Goal: Transaction & Acquisition: Purchase product/service

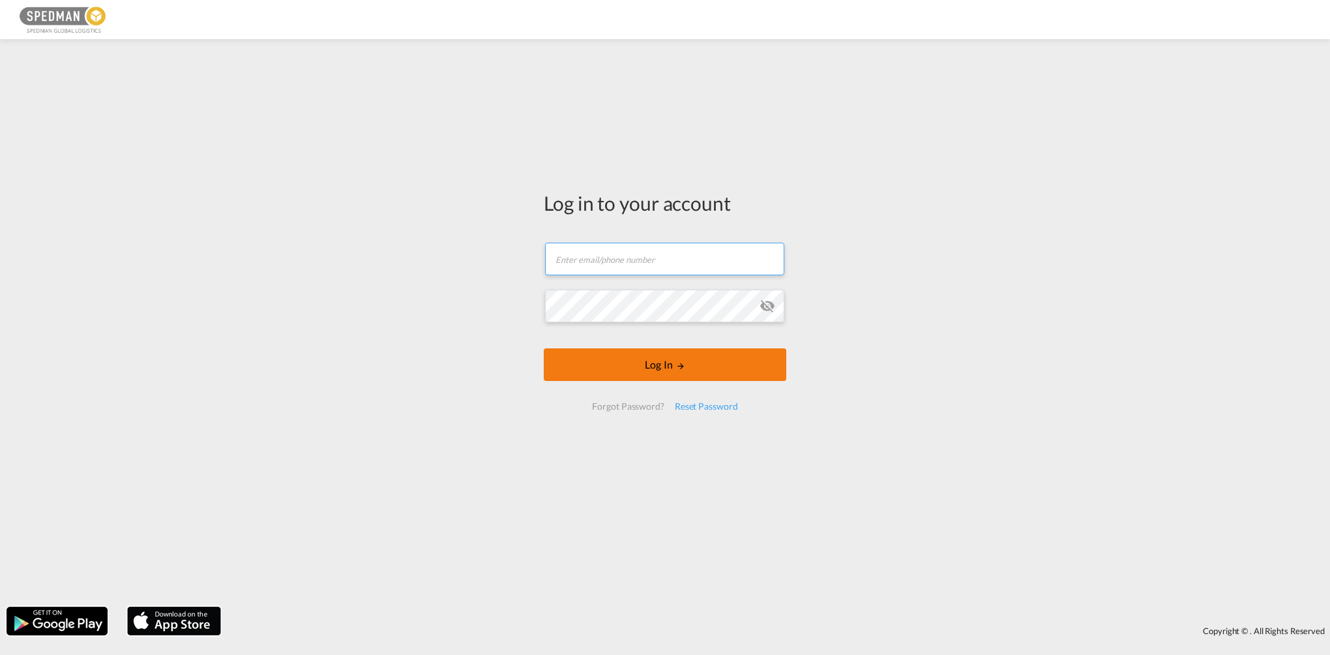
type input "[EMAIL_ADDRESS][PERSON_NAME][DOMAIN_NAME]"
click at [724, 357] on button "Log In" at bounding box center [665, 364] width 243 height 33
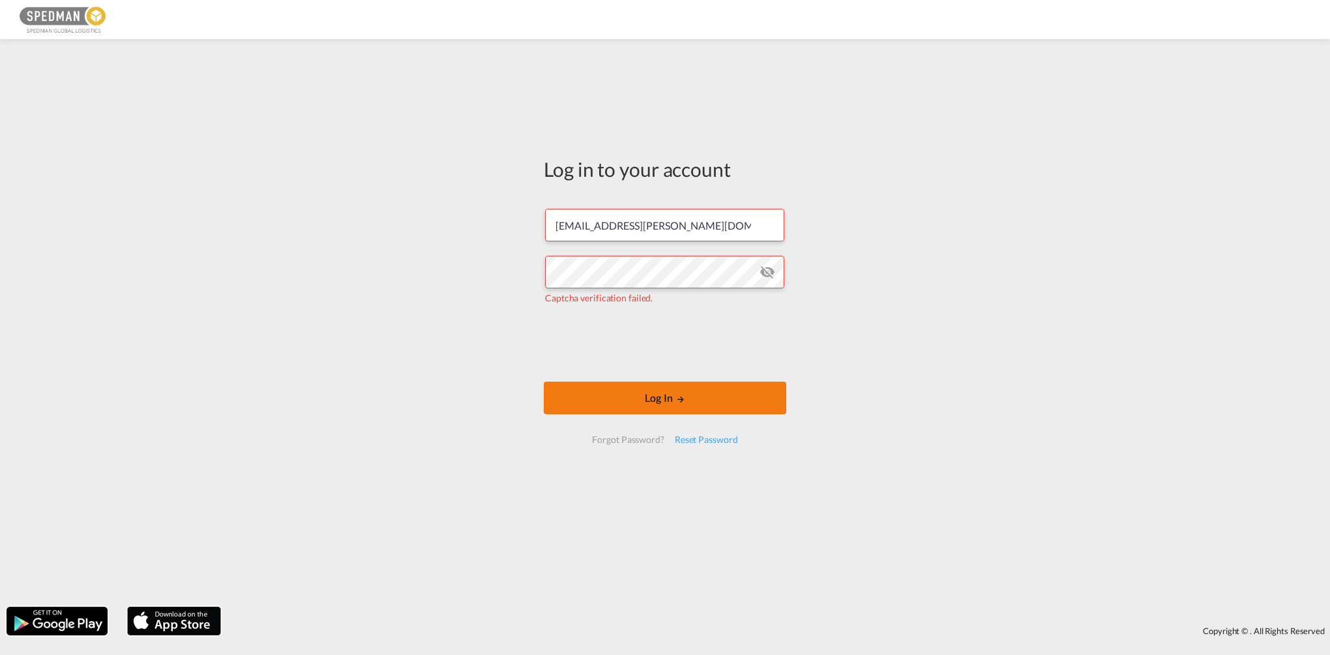
click at [712, 392] on button "Log In" at bounding box center [665, 397] width 243 height 33
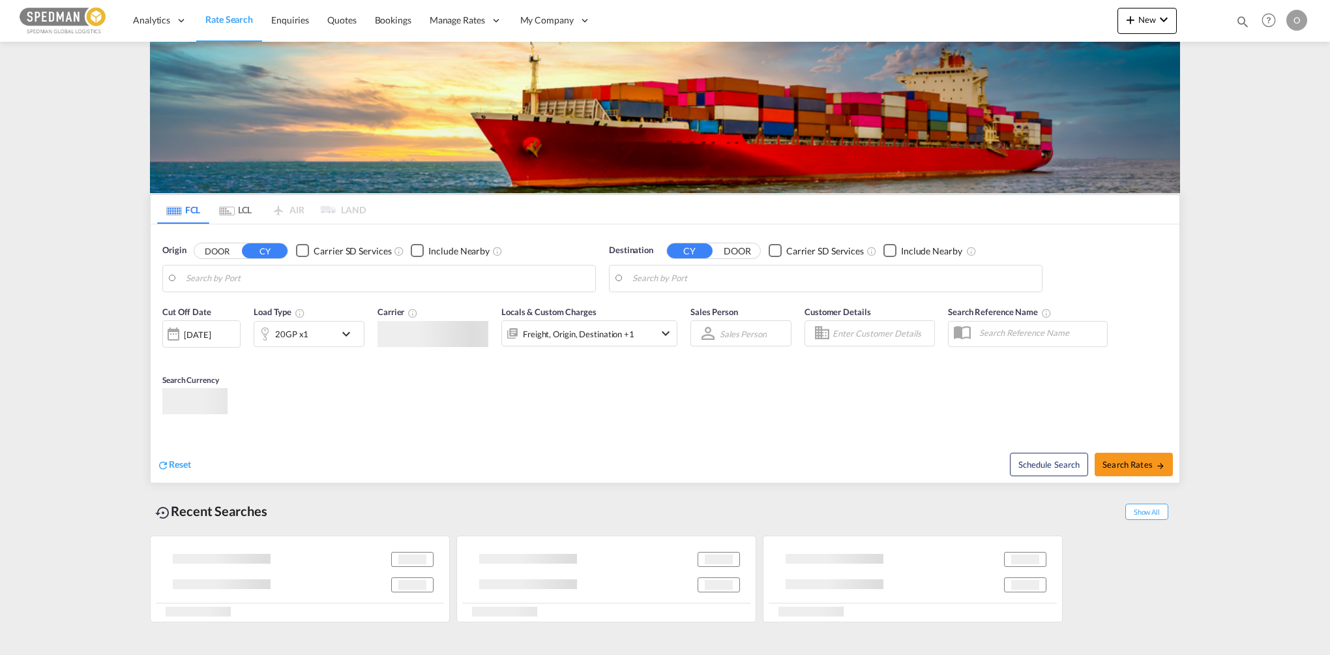
type input "Iskenderun, TRISK"
type input "[GEOGRAPHIC_DATA] ([GEOGRAPHIC_DATA]), [GEOGRAPHIC_DATA]"
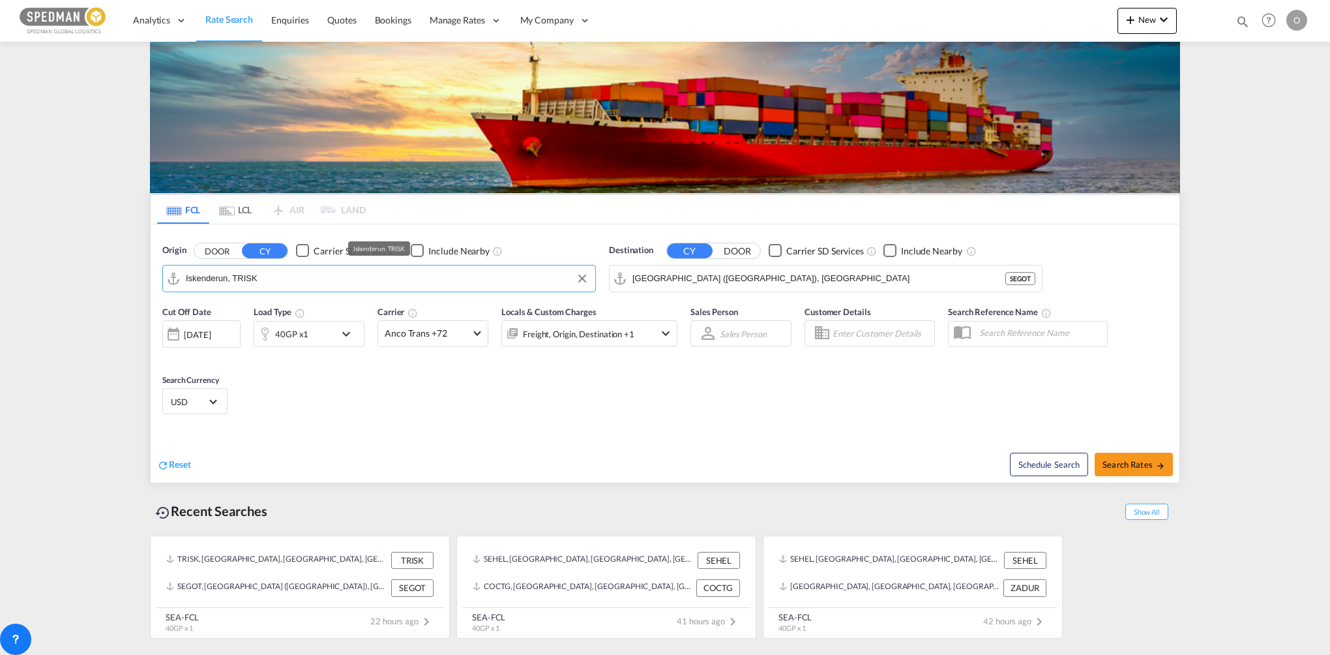
click at [435, 282] on input "Iskenderun, TRISK" at bounding box center [387, 279] width 403 height 20
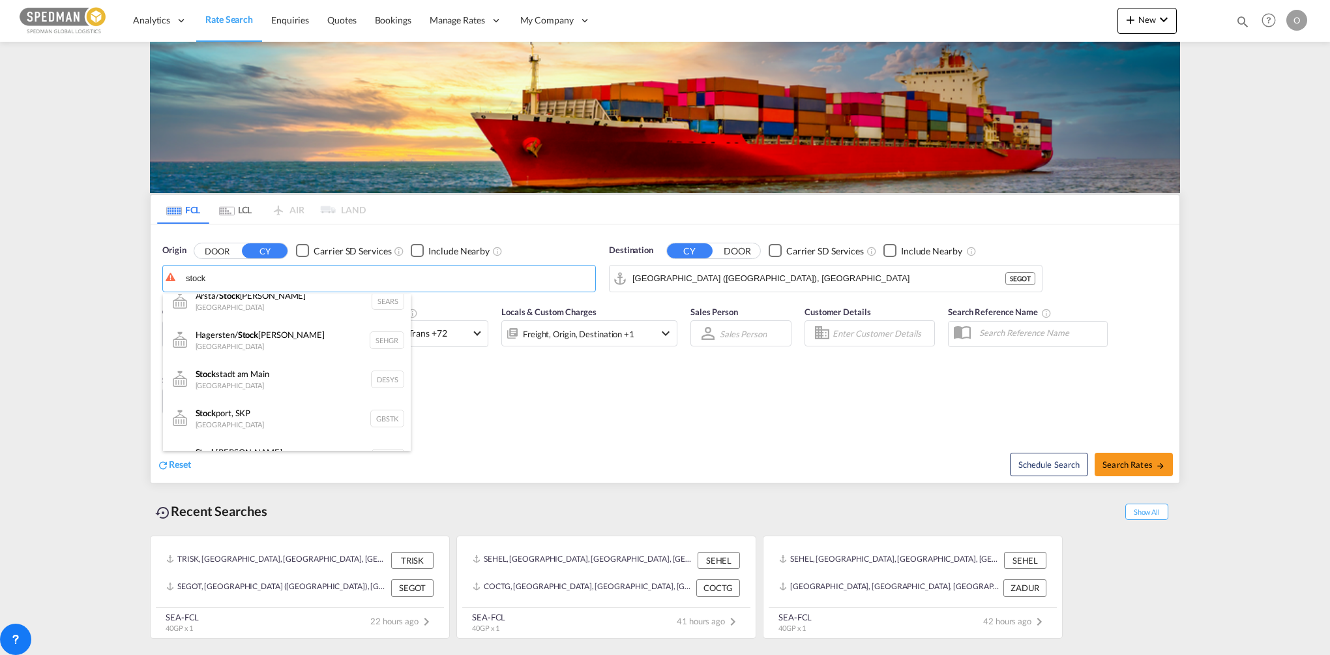
scroll to position [196, 0]
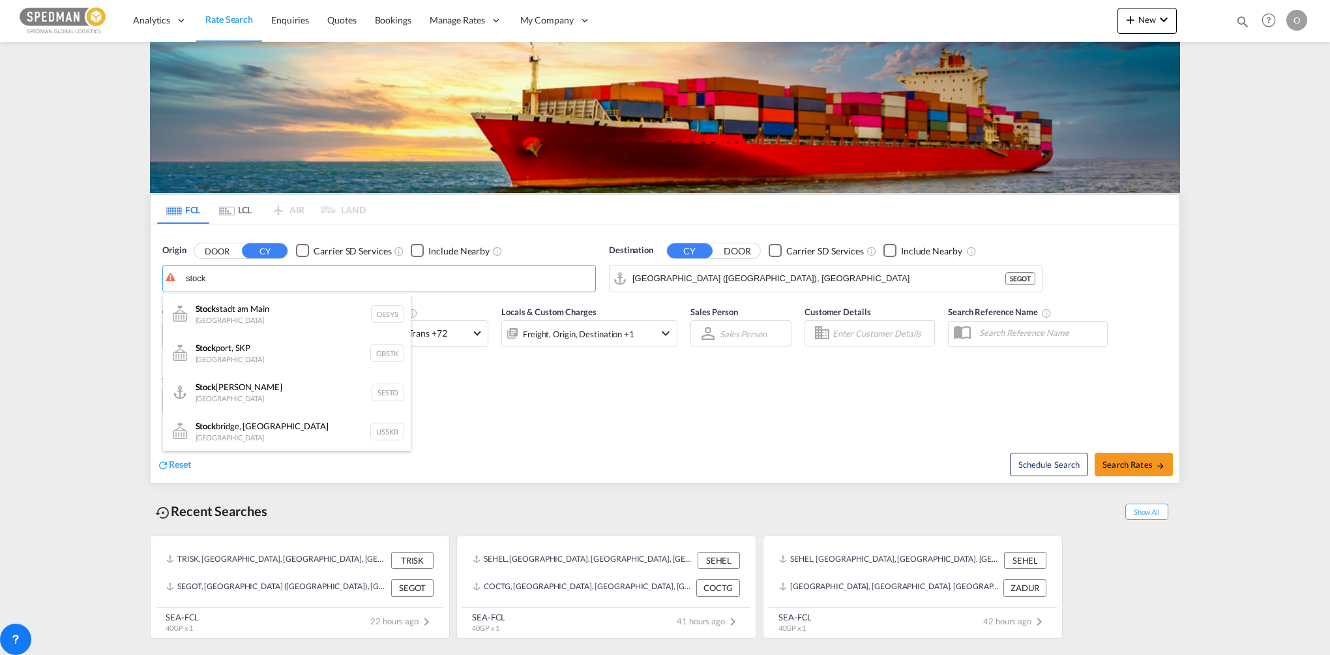
click at [303, 381] on div "Stock [PERSON_NAME] [GEOGRAPHIC_DATA] SESTO" at bounding box center [287, 391] width 248 height 39
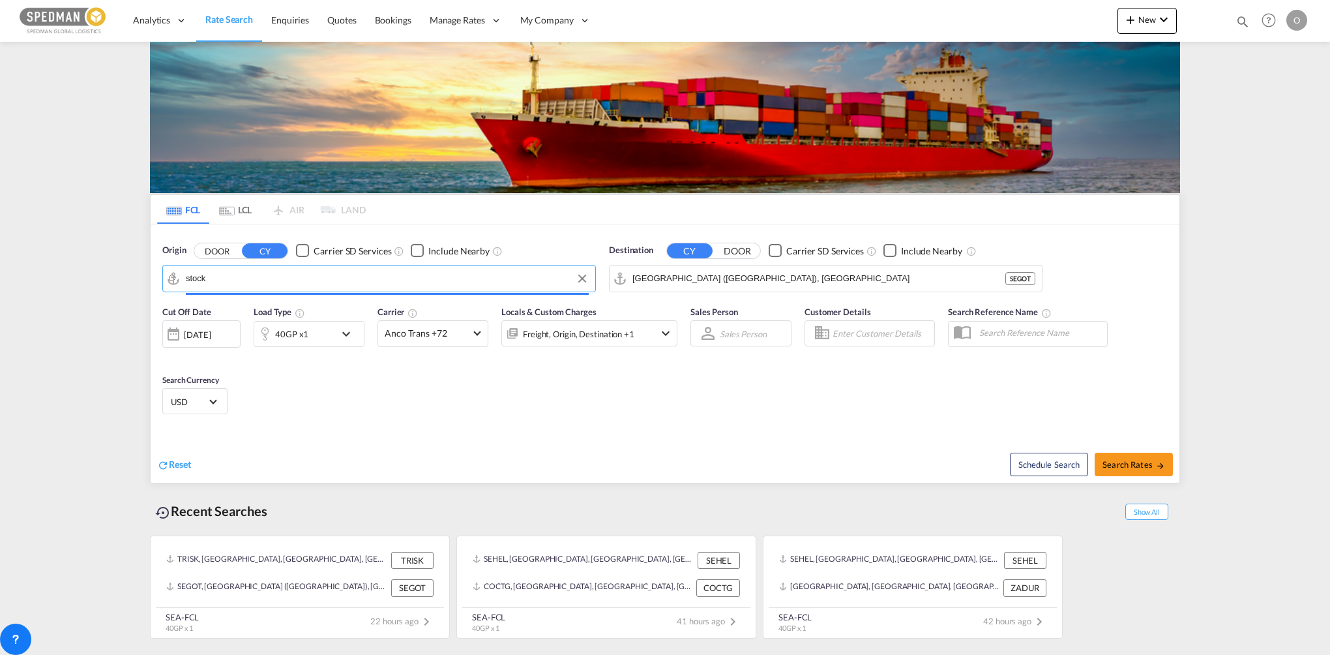
type input "[GEOGRAPHIC_DATA], SESTO"
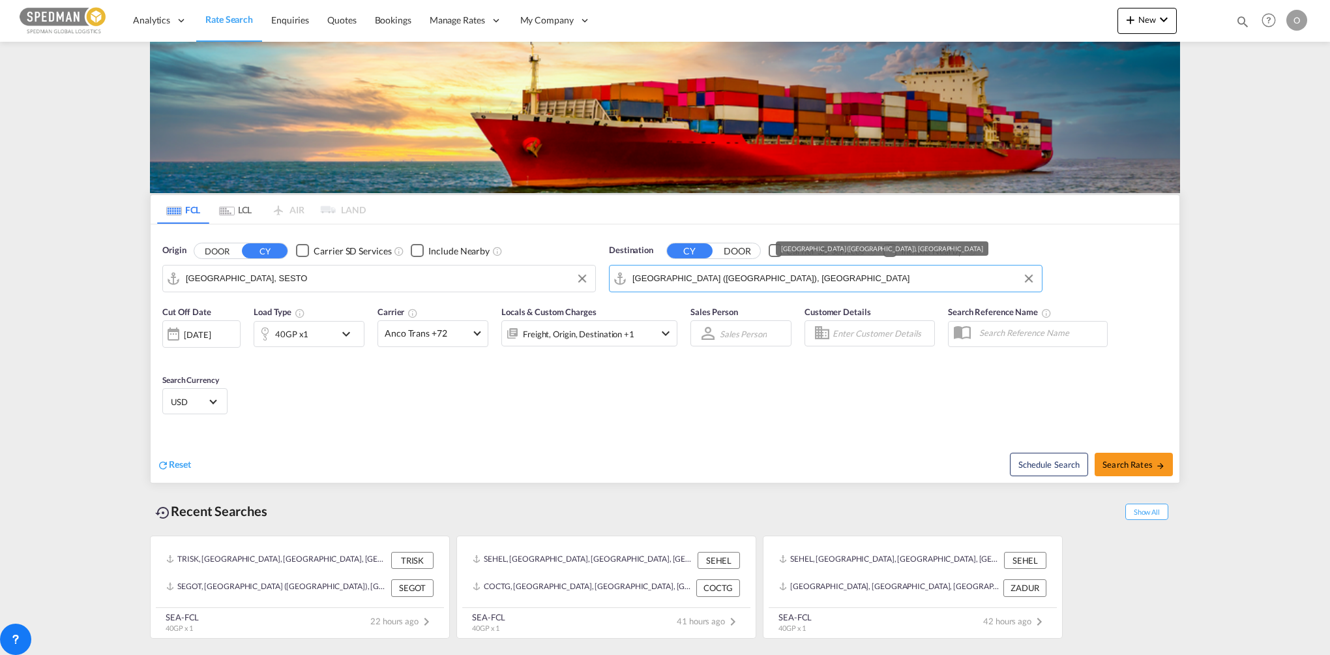
click at [755, 271] on input "[GEOGRAPHIC_DATA] ([GEOGRAPHIC_DATA]), [GEOGRAPHIC_DATA]" at bounding box center [833, 279] width 403 height 20
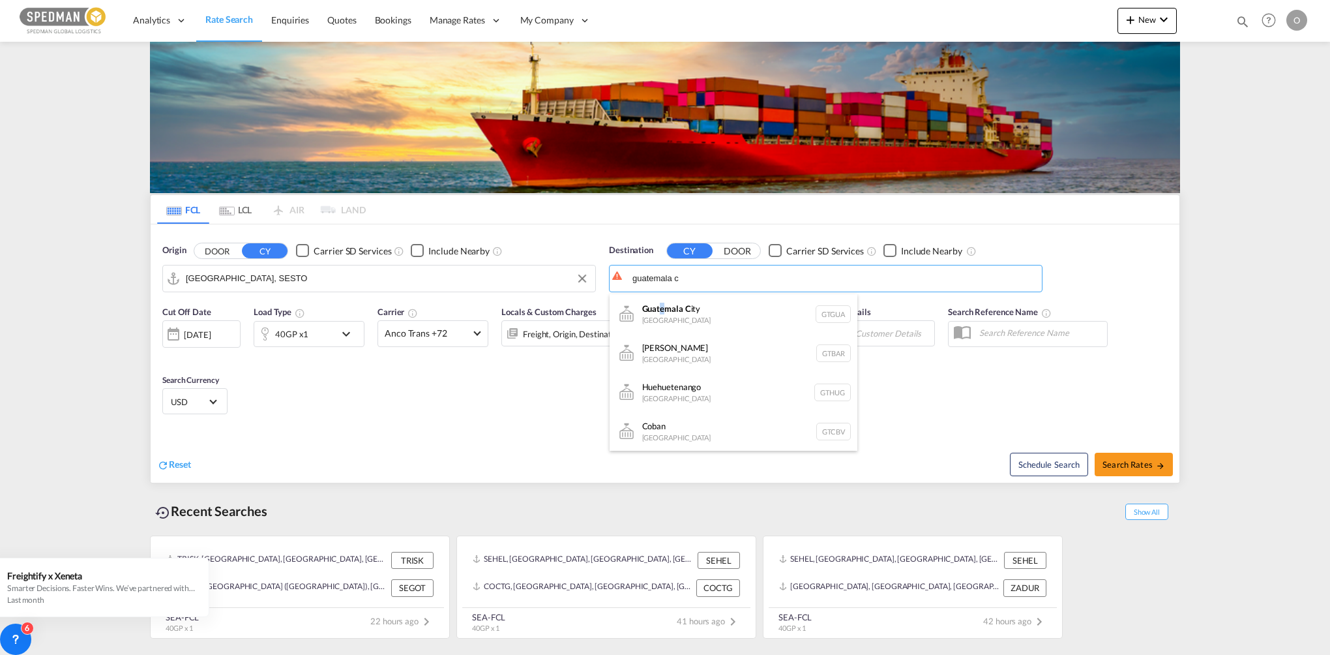
click at [662, 310] on div "Guatemala C ity [GEOGRAPHIC_DATA] [GEOGRAPHIC_DATA]" at bounding box center [734, 313] width 248 height 39
type input "Guatemala City, [GEOGRAPHIC_DATA]"
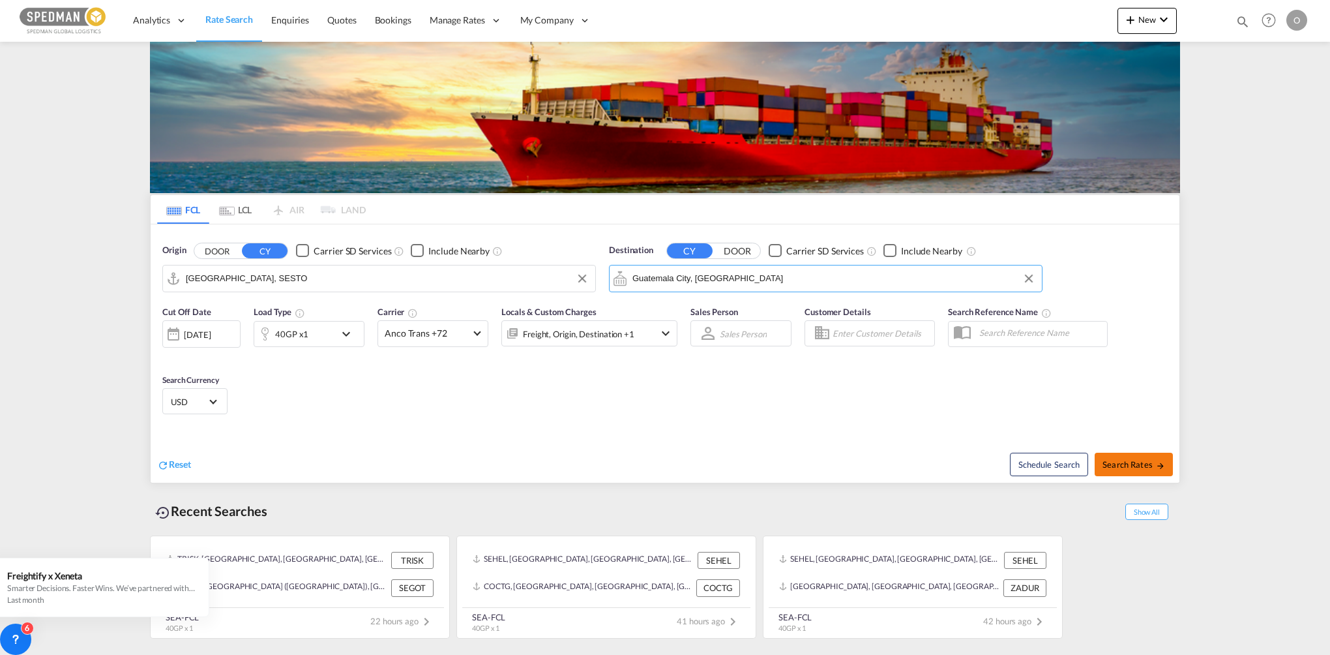
click at [1124, 464] on span "Search Rates" at bounding box center [1134, 464] width 63 height 10
type input "SESTO to GTGUA / [DATE]"
